Goal: Information Seeking & Learning: Learn about a topic

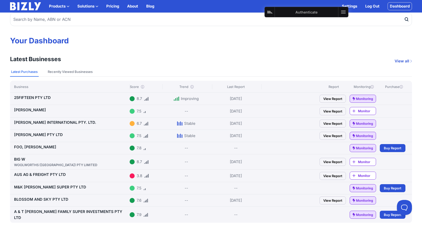
scroll to position [21, 0]
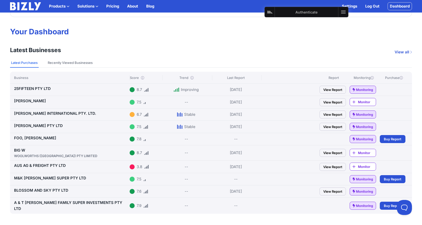
click at [31, 127] on link "[PERSON_NAME] PTY LTD" at bounding box center [38, 125] width 49 height 5
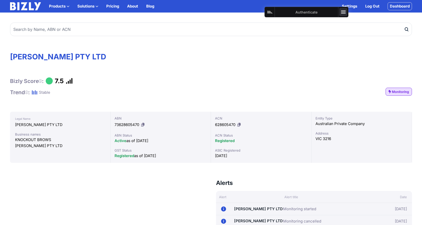
click at [343, 14] on icon at bounding box center [343, 12] width 6 height 6
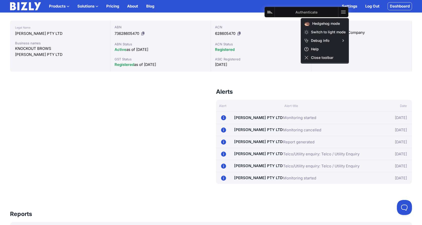
scroll to position [96, 0]
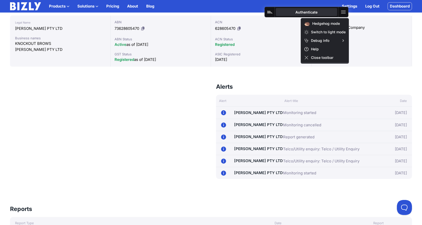
click at [302, 12] on button "Authenticate" at bounding box center [306, 12] width 61 height 8
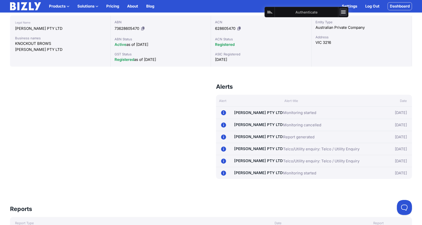
click at [344, 13] on icon at bounding box center [343, 12] width 6 height 6
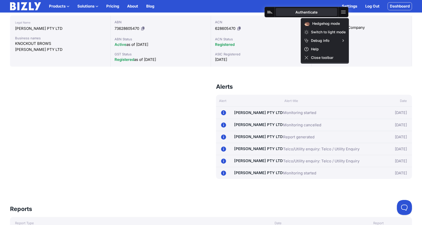
click at [293, 10] on button "Authenticate" at bounding box center [306, 12] width 61 height 8
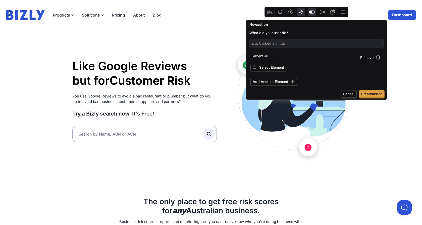
click at [314, 13] on icon "Feature flags" at bounding box center [312, 12] width 6 height 3
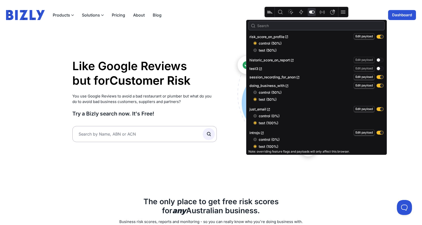
click at [269, 51] on span "test (50%)" at bounding box center [320, 50] width 125 height 5
click at [256, 51] on input "test (50%)" at bounding box center [254, 50] width 3 height 3
radio input "true"
radio input "false"
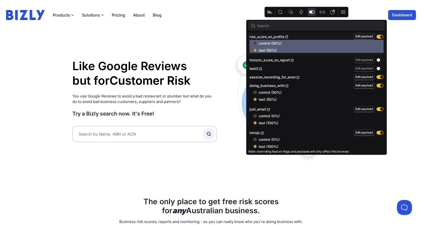
click at [398, 13] on link "Dashboard" at bounding box center [402, 15] width 28 height 10
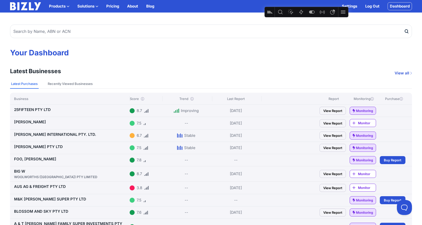
click at [323, 146] on link "View Report" at bounding box center [332, 148] width 26 height 8
click at [51, 146] on link "[PERSON_NAME] PTY LTD" at bounding box center [38, 147] width 49 height 5
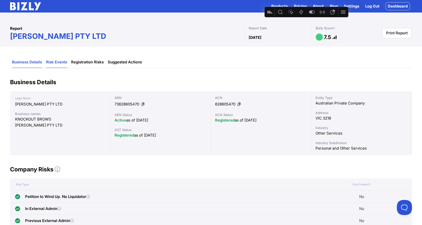
click at [57, 61] on link "Risk Events" at bounding box center [56, 62] width 21 height 11
click at [62, 65] on link "Risk Events" at bounding box center [56, 62] width 21 height 11
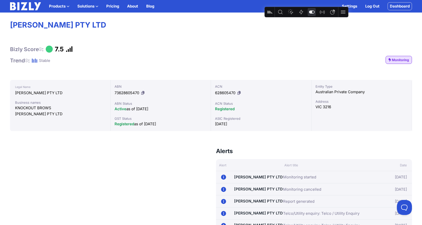
click at [312, 13] on icon "Feature flags" at bounding box center [312, 12] width 6 height 3
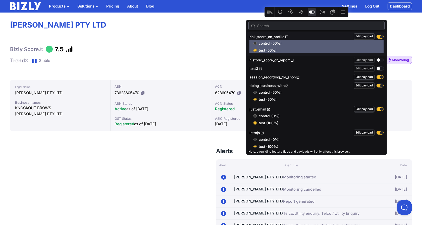
click at [379, 37] on button "button" at bounding box center [379, 37] width 7 height 4
radio input "false"
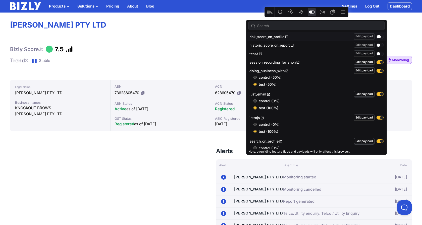
click at [379, 37] on button "button" at bounding box center [379, 37] width 7 height 4
radio input "true"
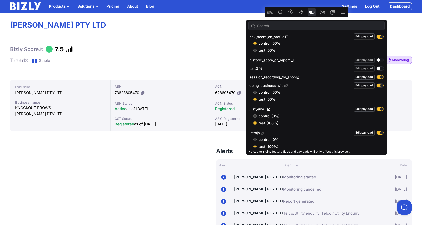
click at [376, 61] on button "button" at bounding box center [379, 60] width 7 height 4
radio input "true"
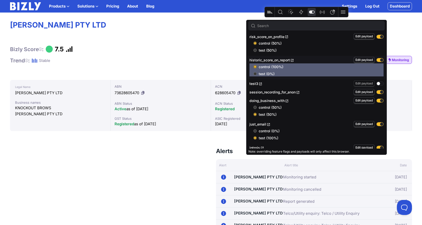
click at [262, 74] on span "test (0%)" at bounding box center [320, 74] width 125 height 5
click at [256, 74] on input "test (0%)" at bounding box center [254, 73] width 3 height 3
radio input "true"
radio input "false"
click at [199, 59] on div "Bizly Score : 7.5 Trend : Stable Monitoring" at bounding box center [211, 54] width 402 height 19
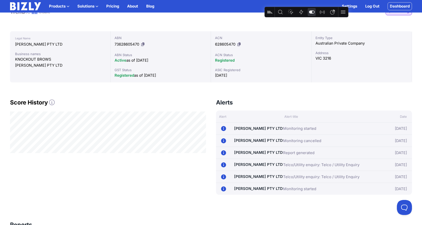
scroll to position [121, 0]
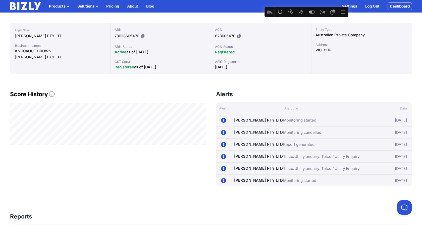
scroll to position [89, 0]
click at [143, 36] on icon at bounding box center [142, 36] width 3 height 4
click at [142, 36] on icon at bounding box center [142, 36] width 3 height 4
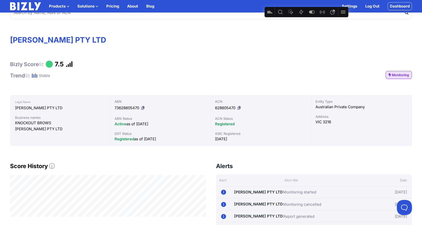
scroll to position [4, 0]
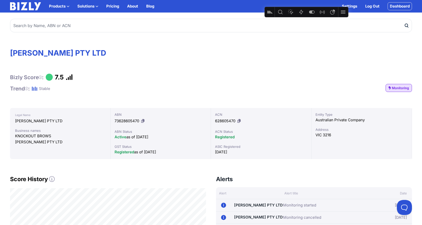
click at [116, 109] on div "ABN 73628605470 ABN Status Active as of 05/09/2018 GST Status Registered as of …" at bounding box center [160, 133] width 100 height 51
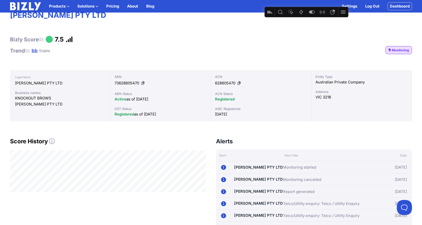
scroll to position [49, 0]
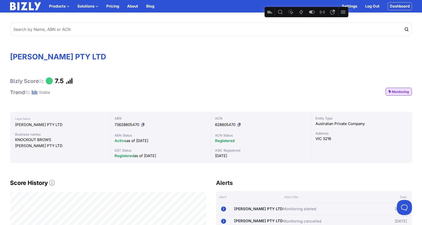
click at [391, 4] on link "Dashboard" at bounding box center [399, 6] width 24 height 8
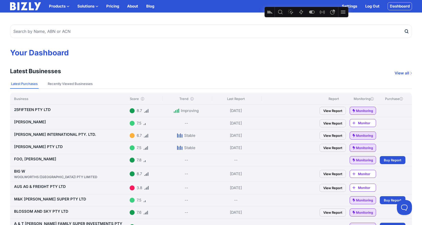
click at [336, 111] on link "View Report" at bounding box center [332, 111] width 26 height 8
click at [333, 121] on link "View Report" at bounding box center [332, 123] width 26 height 8
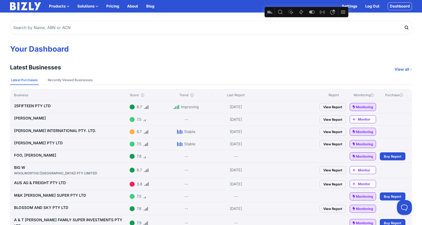
scroll to position [4, 0]
click at [336, 144] on link "View Report" at bounding box center [332, 144] width 26 height 8
click at [335, 141] on link "View Report" at bounding box center [332, 144] width 26 height 8
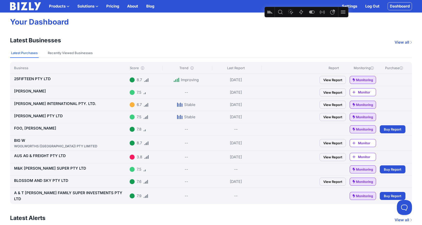
scroll to position [31, 0]
click at [386, 169] on span "Buy Report" at bounding box center [392, 169] width 18 height 5
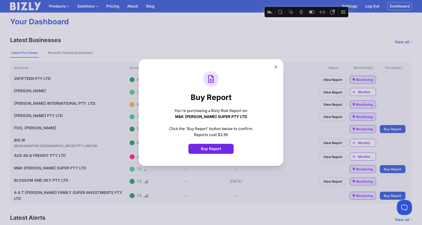
click at [205, 149] on button "Buy Report" at bounding box center [210, 149] width 45 height 10
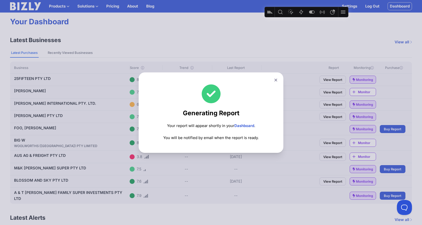
click at [276, 81] on icon at bounding box center [275, 80] width 3 height 3
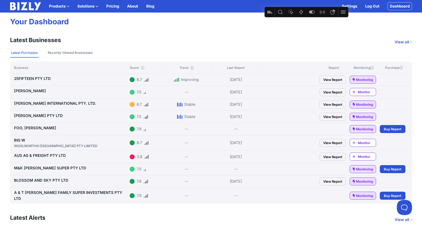
click at [42, 117] on link "TESS MAREE PTY LTD" at bounding box center [38, 115] width 49 height 5
click at [33, 78] on link "25FIFTEEN PTY LTD" at bounding box center [32, 78] width 37 height 5
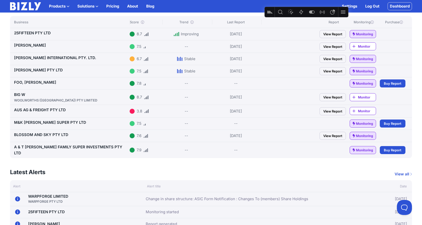
scroll to position [54, 0]
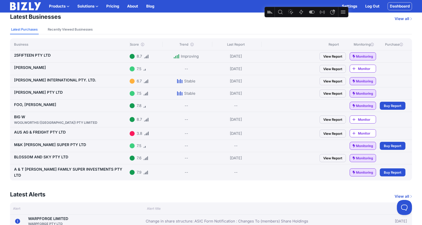
click at [35, 92] on link "TESS MAREE PTY LTD" at bounding box center [38, 92] width 49 height 5
click at [36, 56] on link "25FIFTEEN PTY LTD" at bounding box center [32, 55] width 37 height 5
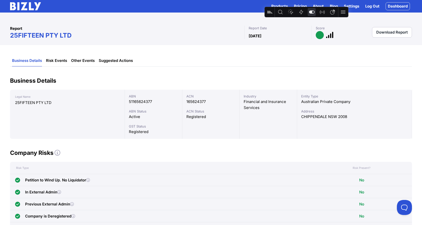
click at [312, 12] on icon "Feature flags" at bounding box center [311, 12] width 6 height 6
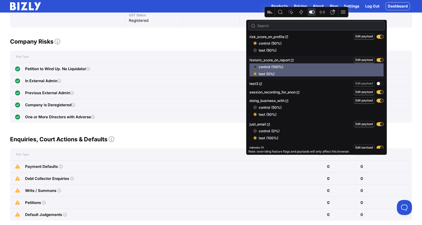
scroll to position [88, 0]
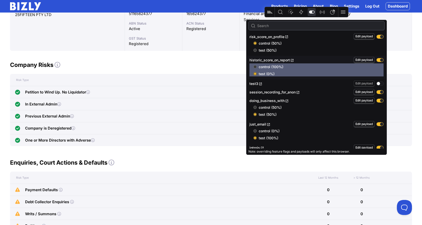
click at [267, 67] on span "control (100%)" at bounding box center [320, 66] width 125 height 5
click at [256, 67] on input "control (100%)" at bounding box center [254, 66] width 3 height 3
radio input "true"
click at [265, 72] on span "test (0%)" at bounding box center [320, 74] width 125 height 5
click at [256, 72] on input "test (0%)" at bounding box center [254, 73] width 3 height 3
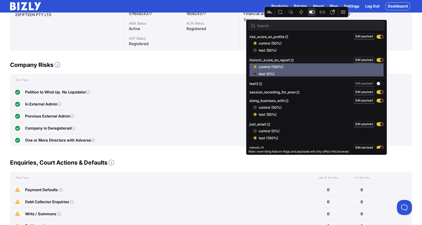
radio input "true"
radio input "false"
click at [217, 72] on div "Company Risks Risk Type Risk Present? Petition to Wind Up. No Liquidator No In …" at bounding box center [211, 103] width 402 height 85
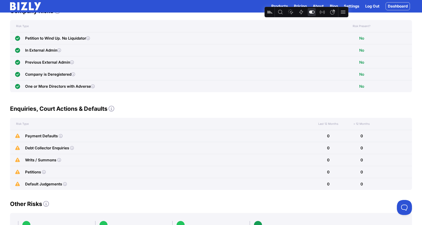
scroll to position [0, 0]
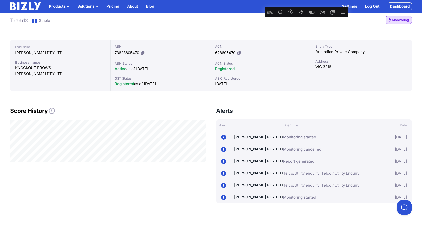
scroll to position [60, 0]
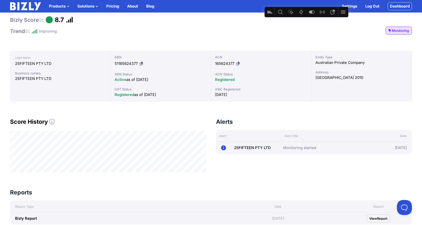
scroll to position [93, 0]
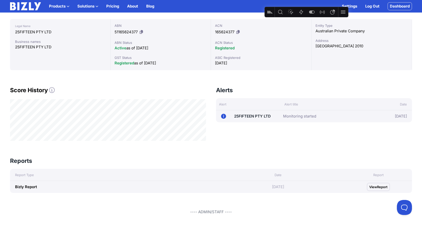
click at [343, 56] on div "Entity Type Australian Private Company Address [GEOGRAPHIC_DATA] 2010" at bounding box center [361, 44] width 100 height 51
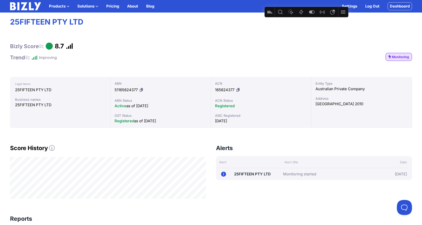
scroll to position [33, 0]
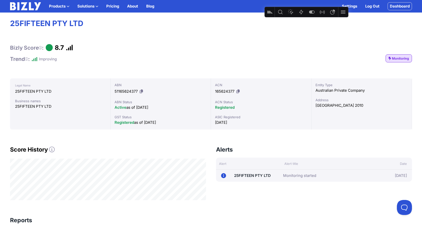
click at [230, 55] on div "Bizly Score : 8.7 Trend : Improving Monitoring" at bounding box center [211, 53] width 402 height 19
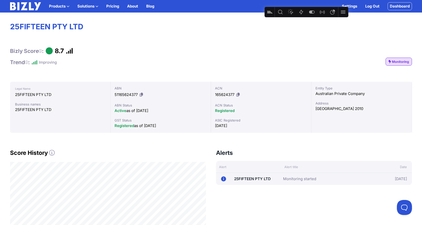
scroll to position [32, 0]
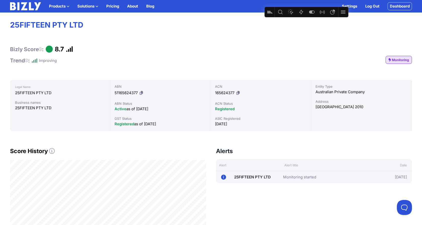
click at [144, 81] on div "ABN 51165624377 ABN Status Active as of 03/09/2013 GST Status Registered as of …" at bounding box center [160, 105] width 100 height 51
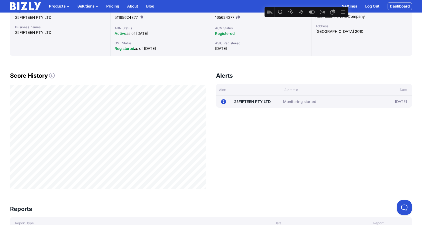
scroll to position [108, 0]
click at [261, 162] on div "Alerts View all Alert Alert title Date [DATE] 25FIFTEEN PTY LTD Monitoring star…" at bounding box center [314, 130] width 196 height 117
click at [312, 10] on icon "Feature flags" at bounding box center [311, 12] width 6 height 6
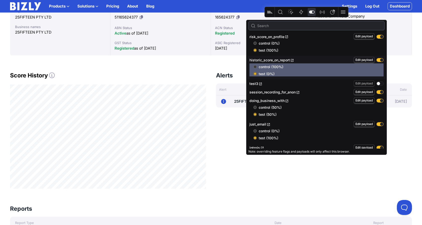
click at [376, 36] on button "button" at bounding box center [379, 37] width 7 height 4
radio input "false"
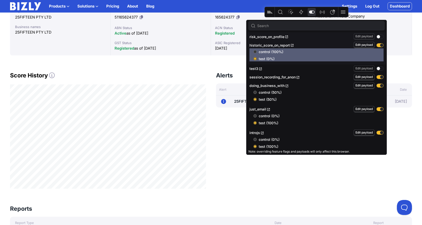
click at [376, 43] on button "button" at bounding box center [379, 45] width 7 height 4
radio input "false"
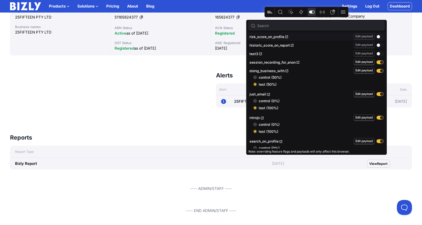
click at [377, 43] on button "button" at bounding box center [379, 45] width 7 height 4
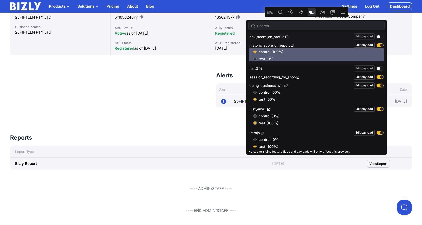
click at [376, 43] on div "historic_score_on_report Edit payload" at bounding box center [316, 45] width 134 height 7
click at [376, 44] on button "button" at bounding box center [379, 45] width 7 height 4
radio input "false"
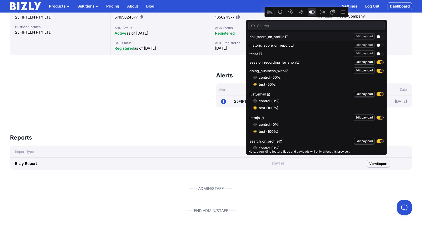
click at [311, 13] on icon "Feature flags" at bounding box center [312, 12] width 6 height 3
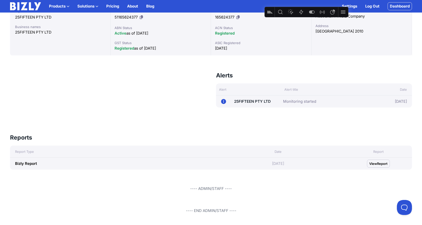
click at [181, 94] on div "Score History" at bounding box center [108, 95] width 196 height 46
click at [313, 13] on icon "Feature flags" at bounding box center [311, 12] width 6 height 6
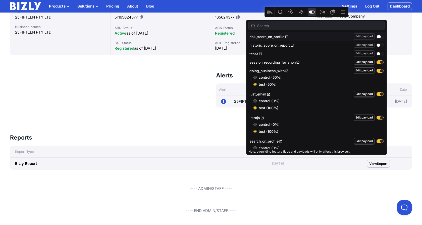
click at [377, 36] on button "button" at bounding box center [379, 37] width 7 height 4
radio input "true"
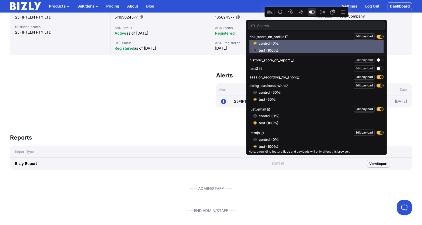
click at [271, 50] on span "test (100%)" at bounding box center [320, 50] width 125 height 5
click at [256, 50] on input "test (100%)" at bounding box center [254, 50] width 3 height 3
radio input "true"
radio input "false"
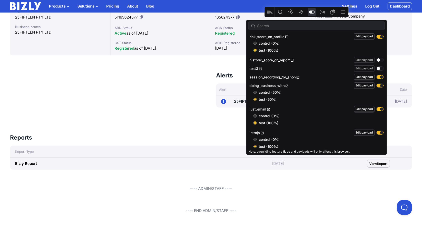
click at [175, 89] on div "Score History" at bounding box center [108, 95] width 196 height 46
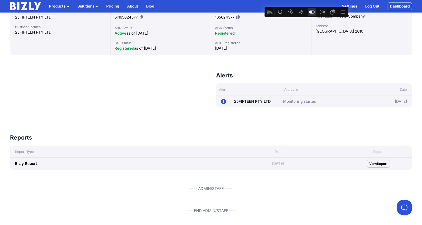
click at [308, 13] on icon "Feature flags" at bounding box center [311, 12] width 6 height 6
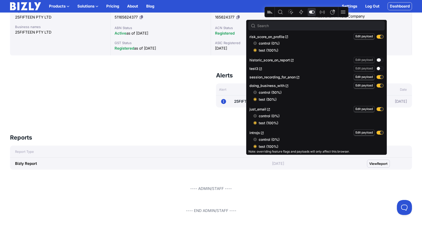
click at [376, 60] on button "button" at bounding box center [379, 60] width 7 height 4
radio input "true"
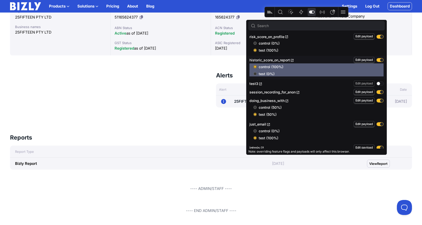
click at [268, 75] on span "test (0%)" at bounding box center [320, 74] width 125 height 5
click at [256, 75] on input "test (0%)" at bounding box center [254, 73] width 3 height 3
radio input "true"
radio input "false"
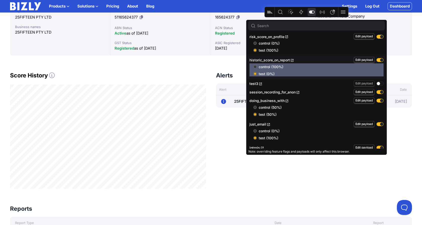
click at [225, 145] on div "Alerts View all Alert Alert title Date 05/09/25 25FIFTEEN PTY LTD Monitoring st…" at bounding box center [314, 130] width 196 height 117
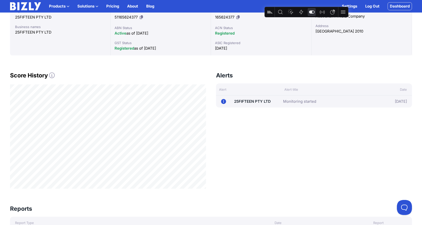
click at [406, 8] on link "Dashboard" at bounding box center [399, 6] width 24 height 8
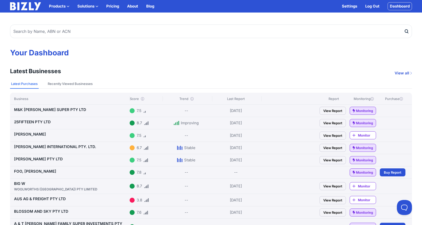
click at [40, 122] on link "25FIFTEEN PTY LTD" at bounding box center [32, 122] width 37 height 5
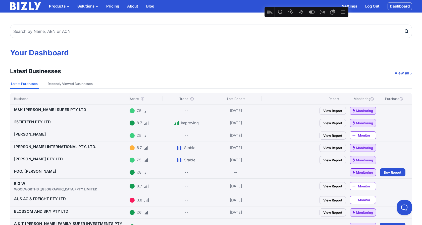
click at [336, 111] on link "View Report" at bounding box center [332, 111] width 26 height 8
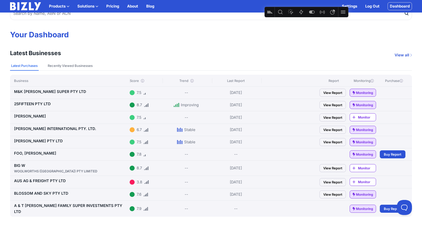
scroll to position [22, 0]
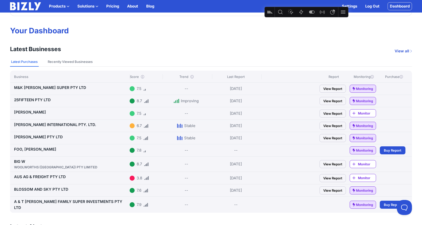
click at [384, 203] on span "Buy Report" at bounding box center [392, 205] width 18 height 5
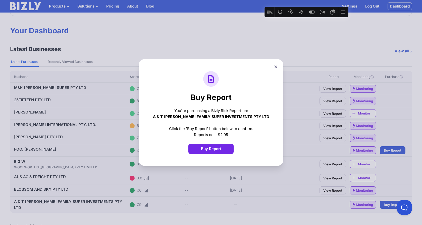
click at [223, 150] on button "Buy Report" at bounding box center [210, 149] width 45 height 10
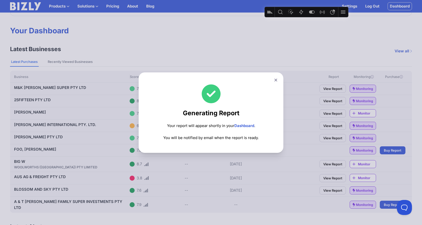
click at [277, 81] on button at bounding box center [275, 80] width 7 height 7
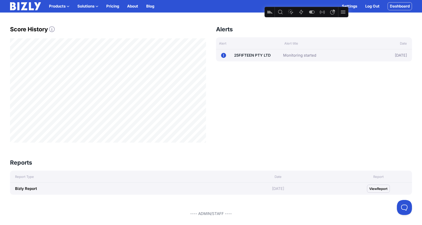
scroll to position [170, 0]
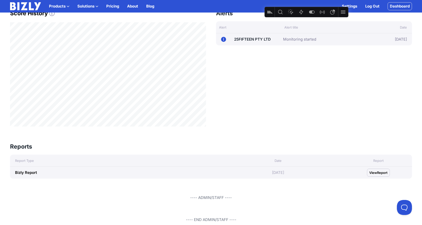
click at [383, 175] on span "Report" at bounding box center [382, 172] width 11 height 5
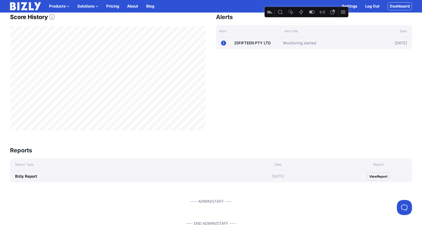
scroll to position [166, 0]
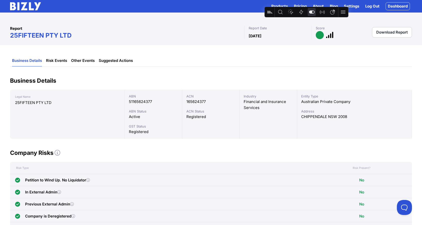
click at [311, 11] on icon "Feature flags" at bounding box center [312, 12] width 6 height 3
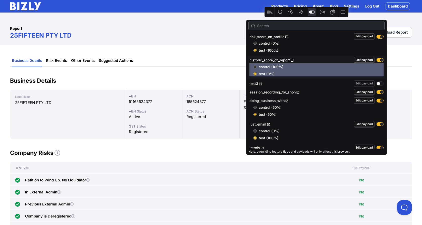
click at [267, 67] on span "control (100%)" at bounding box center [320, 66] width 125 height 5
click at [256, 67] on input "control (100%)" at bounding box center [254, 66] width 3 height 3
radio input "true"
click at [266, 73] on span "test (0%)" at bounding box center [320, 74] width 125 height 5
click at [256, 73] on input "test (0%)" at bounding box center [254, 73] width 3 height 3
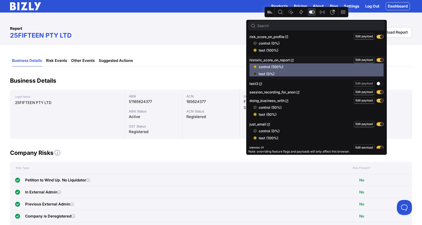
radio input "true"
radio input "false"
click at [269, 44] on span "control (0%)" at bounding box center [320, 43] width 125 height 5
click at [256, 44] on input "control (0%)" at bounding box center [254, 43] width 3 height 3
radio input "true"
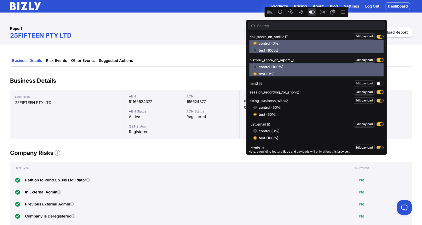
click at [269, 51] on span "test (100%)" at bounding box center [320, 50] width 125 height 5
click at [256, 51] on input "test (100%)" at bounding box center [254, 50] width 3 height 3
radio input "true"
radio input "false"
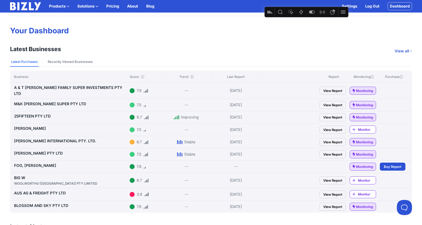
click at [340, 204] on link "View Report" at bounding box center [332, 207] width 26 height 8
click at [338, 102] on link "View Report" at bounding box center [332, 105] width 26 height 8
click at [329, 89] on link "View Report" at bounding box center [332, 91] width 26 height 8
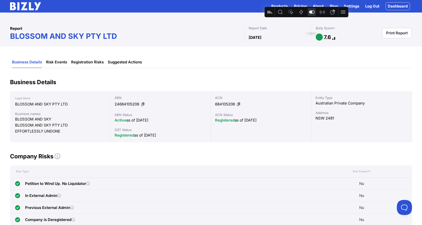
click at [311, 11] on icon "Feature flags" at bounding box center [312, 12] width 6 height 3
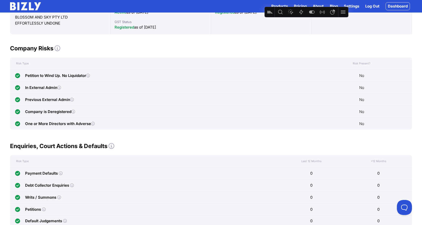
scroll to position [39, 0]
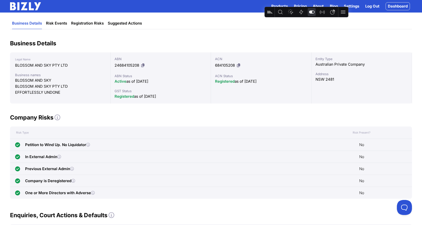
click at [310, 13] on icon "Feature flags" at bounding box center [312, 12] width 6 height 3
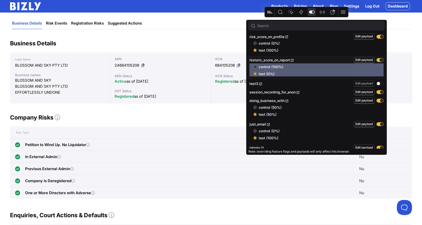
click at [377, 61] on button "button" at bounding box center [379, 60] width 7 height 4
radio input "false"
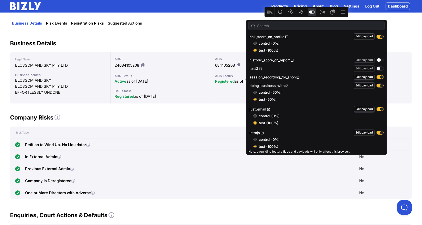
click at [377, 61] on button "button" at bounding box center [379, 60] width 7 height 4
radio input "true"
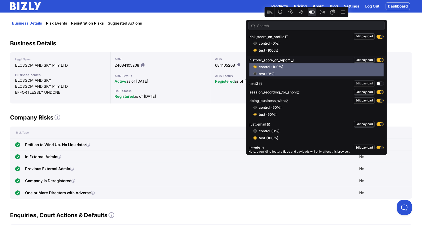
click at [265, 72] on span "test (0%)" at bounding box center [320, 74] width 125 height 5
click at [256, 72] on input "test (0%)" at bounding box center [254, 73] width 3 height 3
radio input "true"
radio input "false"
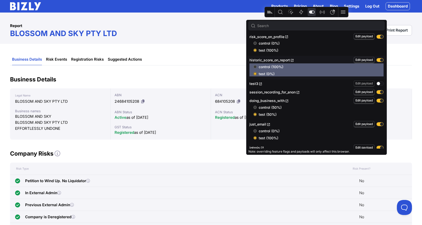
scroll to position [0, 0]
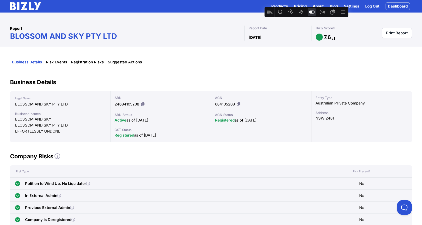
click at [216, 167] on div "Risk Type Risk Present?" at bounding box center [211, 172] width 402 height 12
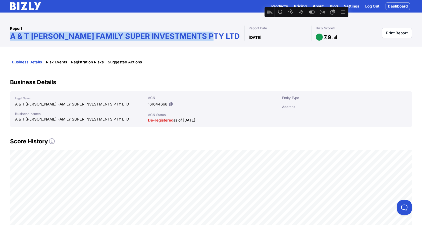
drag, startPoint x: 11, startPoint y: 37, endPoint x: 214, endPoint y: 40, distance: 203.5
click at [214, 40] on h1 "A & T [PERSON_NAME] FAMILY SUPER INVESTMENTS PTY LTD" at bounding box center [127, 36] width 234 height 9
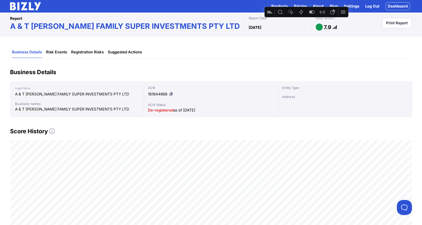
scroll to position [3, 0]
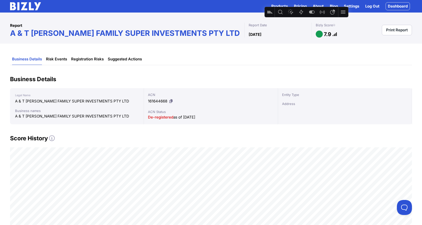
click at [214, 87] on div "Business Details Legal Name A & T [PERSON_NAME] FAMILY SUPER INVESTMENTS PTY LT…" at bounding box center [211, 99] width 402 height 49
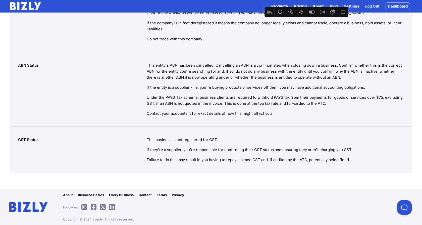
scroll to position [529, 0]
